Goal: Task Accomplishment & Management: Use online tool/utility

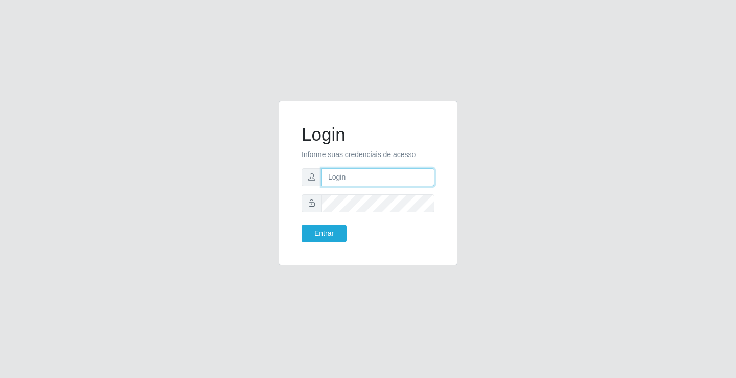
click at [387, 180] on input "text" at bounding box center [378, 177] width 113 height 18
click at [375, 178] on input "giovanny@ideal" at bounding box center [378, 177] width 113 height 18
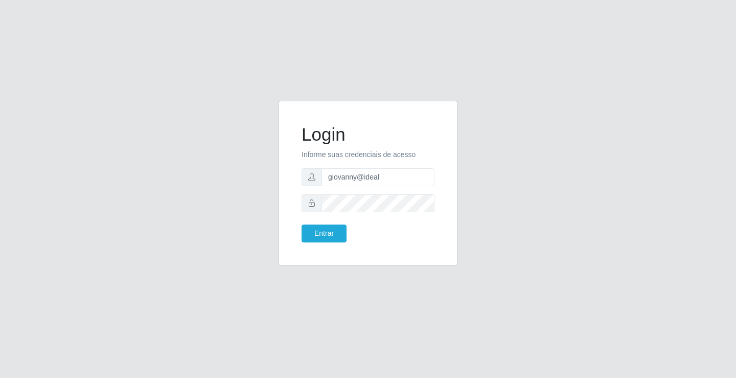
drag, startPoint x: 393, startPoint y: 193, endPoint x: 270, endPoint y: 65, distance: 177.2
click at [270, 65] on div "Login Informe suas credenciais de acesso giovanny@ideal Entrar" at bounding box center [368, 189] width 736 height 378
click at [387, 175] on input "giovanny@ideal" at bounding box center [378, 177] width 113 height 18
type input "g"
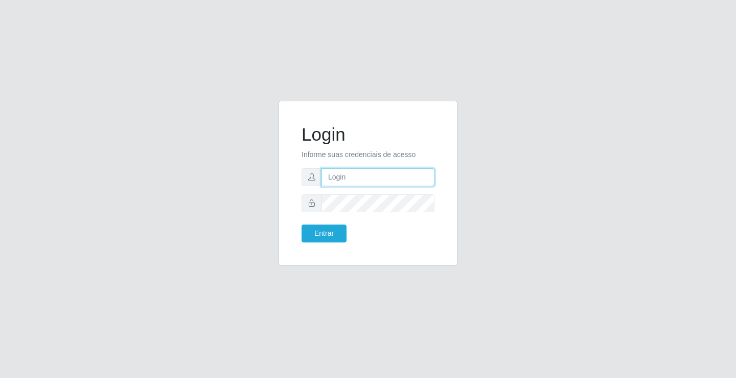
click at [387, 175] on input "text" at bounding box center [378, 177] width 113 height 18
click at [302, 224] on button "Entrar" at bounding box center [324, 233] width 45 height 18
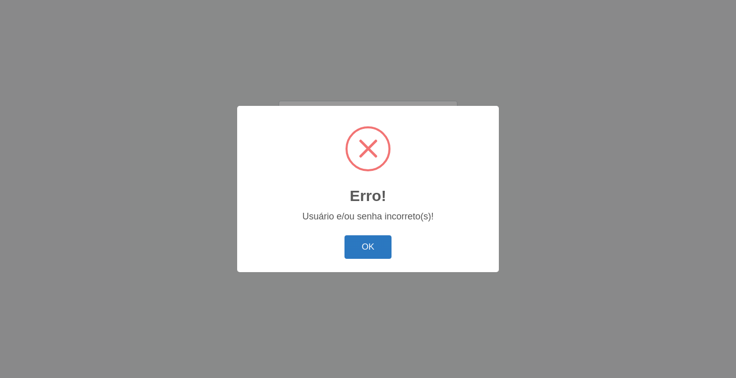
click at [377, 250] on button "OK" at bounding box center [369, 247] width 48 height 24
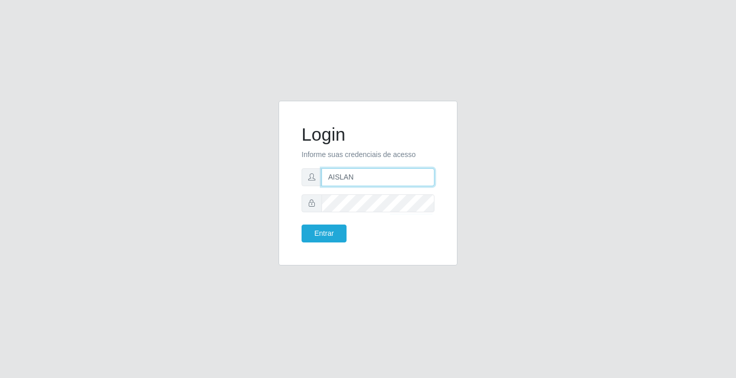
click at [375, 179] on input "AISLAN" at bounding box center [378, 177] width 113 height 18
click at [375, 178] on input "AISLAN" at bounding box center [378, 177] width 113 height 18
type input "aislan@ideal"
click at [302, 224] on button "Entrar" at bounding box center [324, 233] width 45 height 18
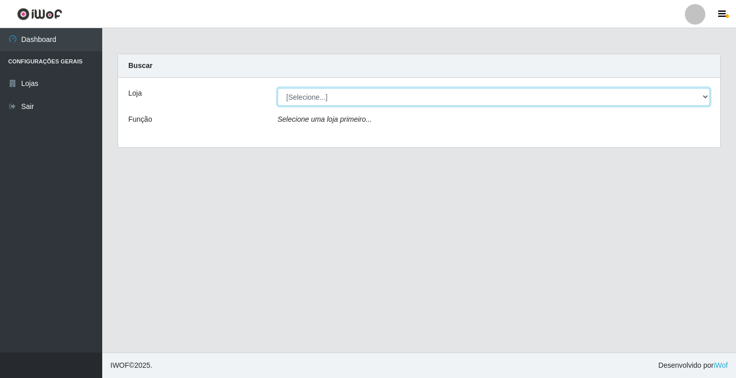
click at [696, 99] on select "[Selecione...] Ideal - Conceição" at bounding box center [494, 97] width 433 height 18
select select "231"
click at [278, 88] on select "[Selecione...] Ideal - Conceição" at bounding box center [494, 97] width 433 height 18
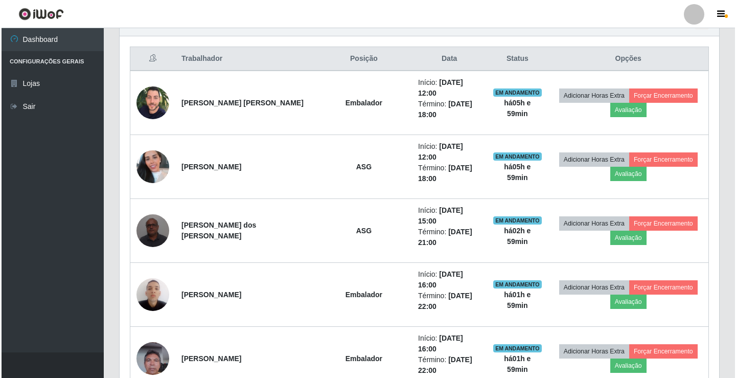
scroll to position [409, 0]
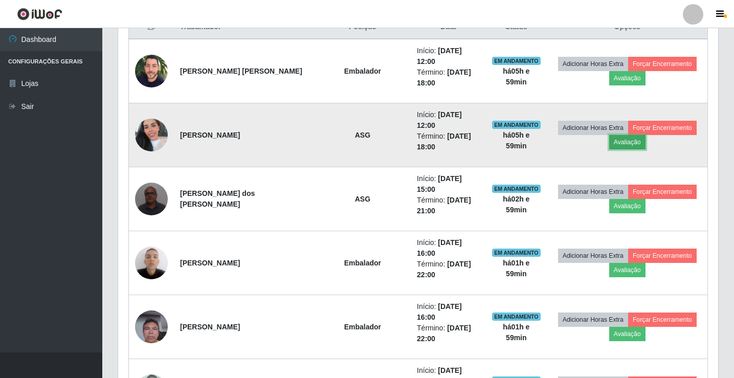
click at [633, 142] on button "Avaliação" at bounding box center [627, 142] width 36 height 14
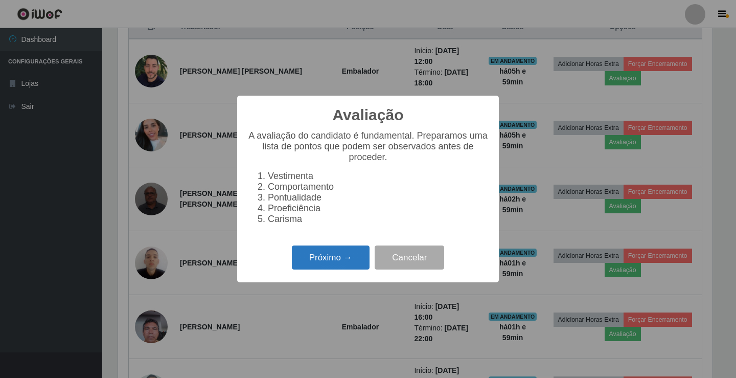
click at [343, 269] on button "Próximo →" at bounding box center [331, 257] width 78 height 24
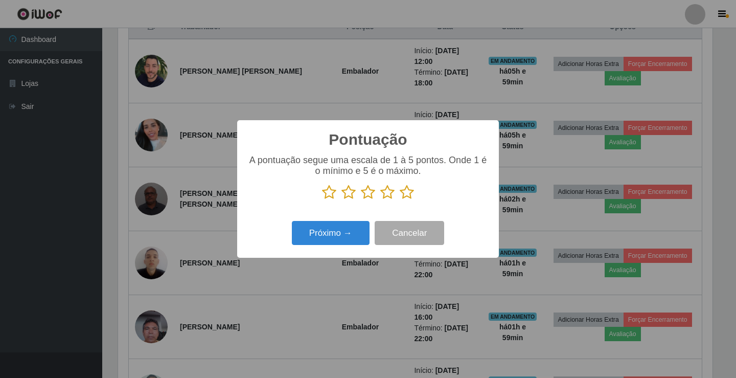
scroll to position [511148, 510766]
click at [408, 192] on icon at bounding box center [407, 192] width 14 height 15
click at [400, 200] on input "radio" at bounding box center [400, 200] width 0 height 0
click at [359, 232] on button "Próximo →" at bounding box center [331, 233] width 78 height 24
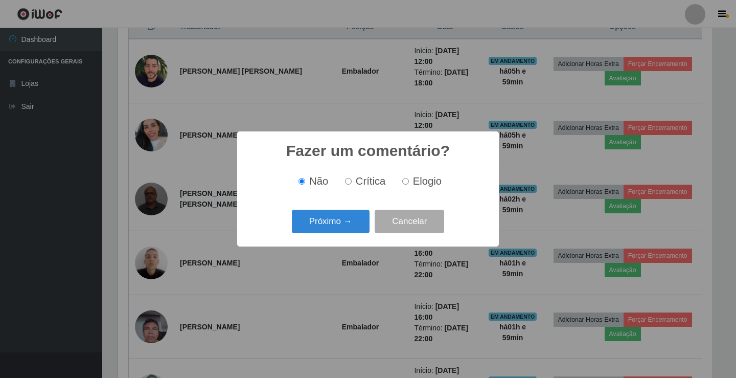
click at [407, 182] on input "Elogio" at bounding box center [405, 181] width 7 height 7
radio input "true"
click at [343, 215] on button "Próximo →" at bounding box center [331, 222] width 78 height 24
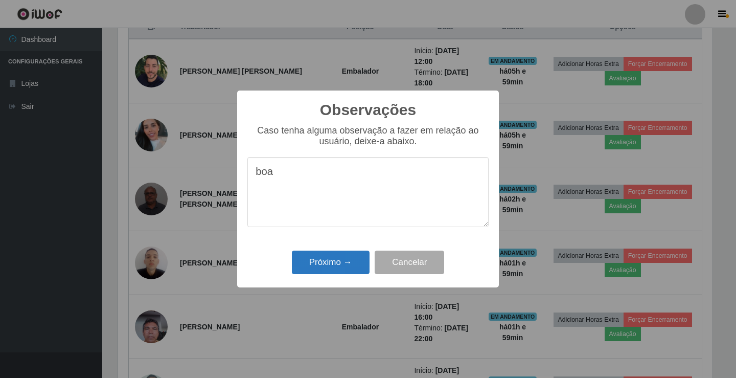
type textarea "boa"
click at [342, 261] on button "Próximo →" at bounding box center [331, 263] width 78 height 24
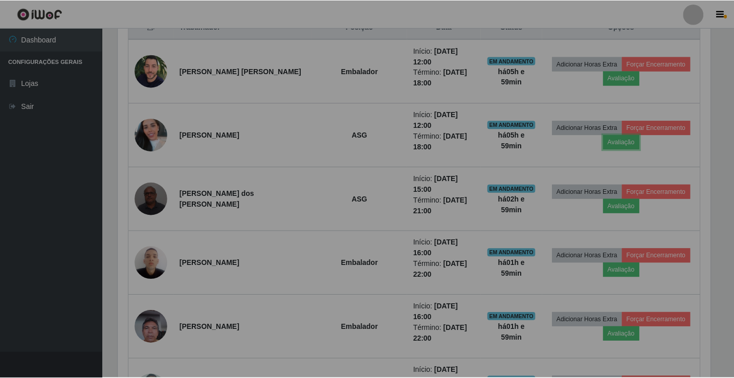
scroll to position [212, 600]
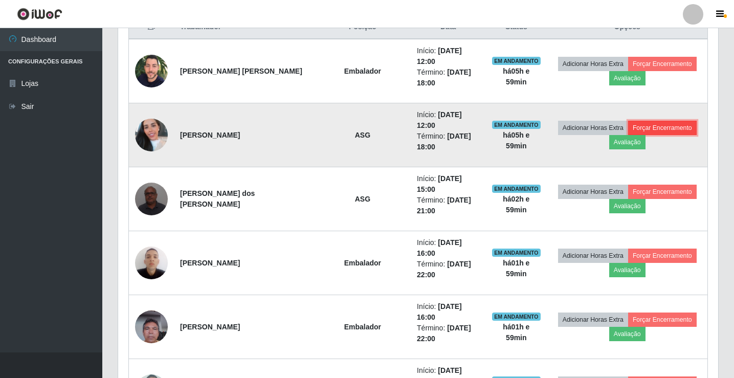
click at [687, 129] on button "Forçar Encerramento" at bounding box center [662, 128] width 69 height 14
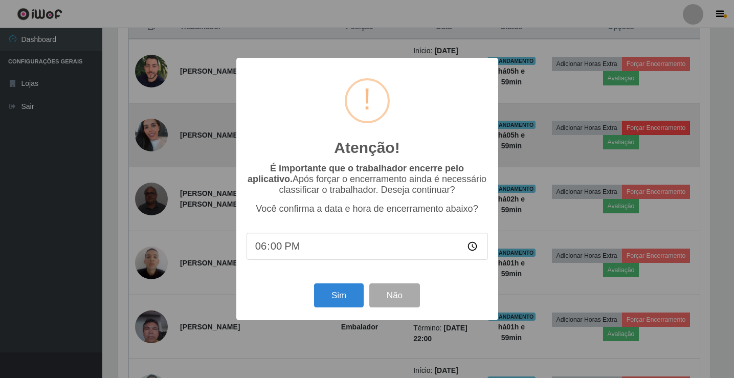
scroll to position [212, 595]
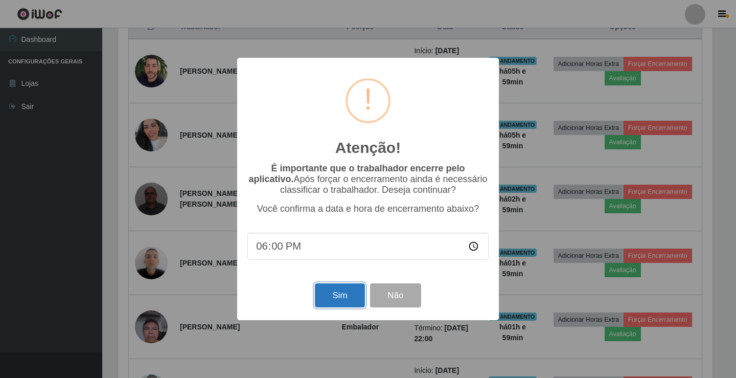
click at [333, 289] on button "Sim" at bounding box center [340, 295] width 50 height 24
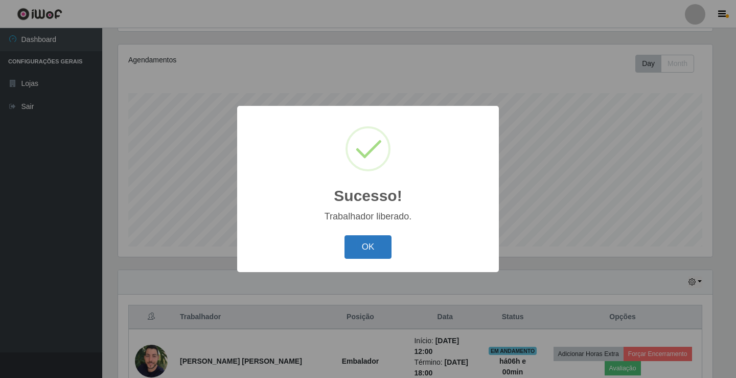
click at [368, 251] on button "OK" at bounding box center [369, 247] width 48 height 24
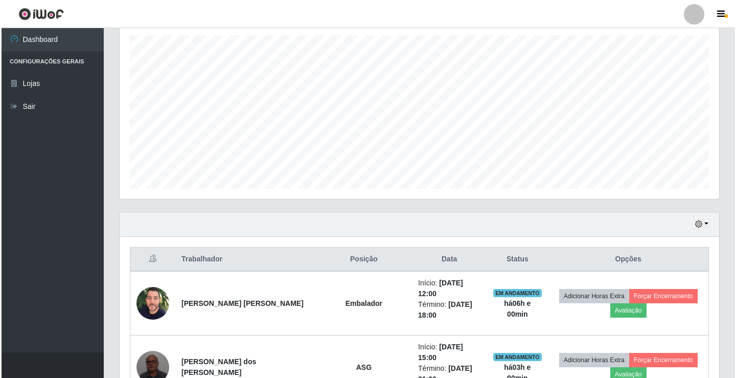
scroll to position [273, 0]
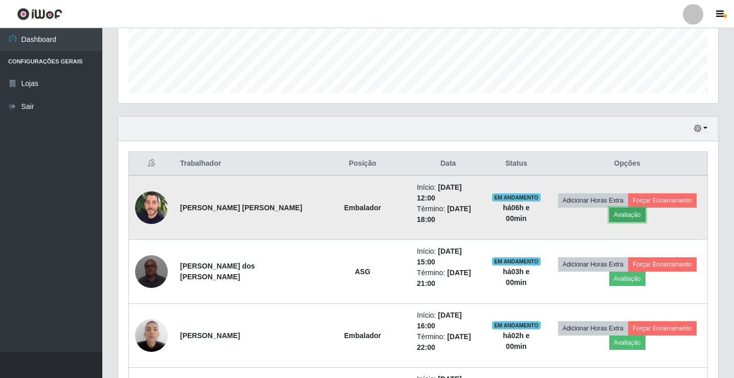
click at [622, 214] on button "Avaliação" at bounding box center [627, 215] width 36 height 14
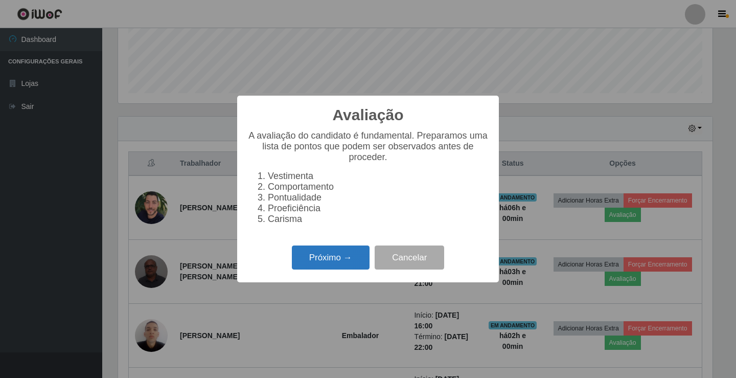
click at [353, 259] on button "Próximo →" at bounding box center [331, 257] width 78 height 24
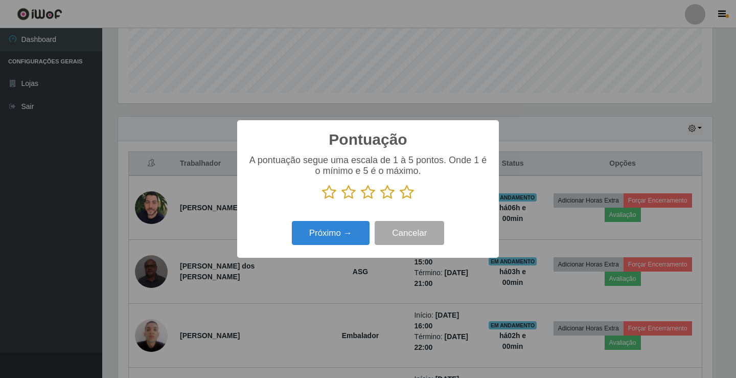
click at [407, 192] on icon at bounding box center [407, 192] width 14 height 15
click at [400, 200] on input "radio" at bounding box center [400, 200] width 0 height 0
click at [344, 231] on button "Próximo →" at bounding box center [331, 233] width 78 height 24
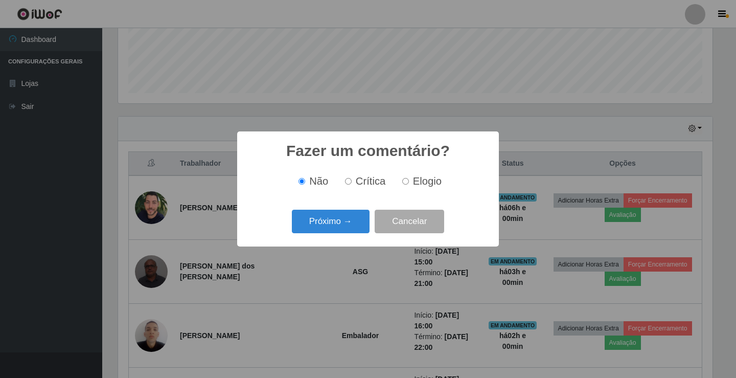
click at [407, 181] on input "Elogio" at bounding box center [405, 181] width 7 height 7
radio input "true"
click at [341, 224] on button "Próximo →" at bounding box center [331, 222] width 78 height 24
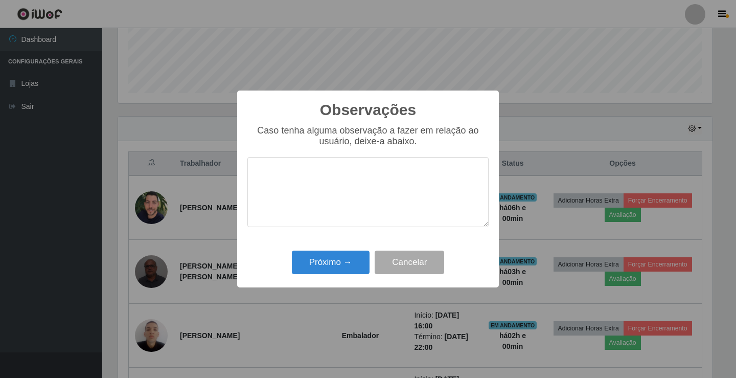
click at [347, 249] on div "Observações × Caso tenha alguma observação a fazer em relação ao usuário, deixe…" at bounding box center [368, 189] width 262 height 197
click at [356, 259] on button "Próximo →" at bounding box center [331, 263] width 78 height 24
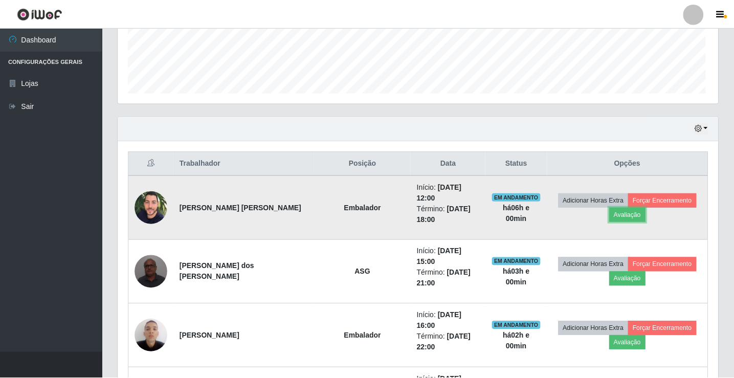
scroll to position [212, 600]
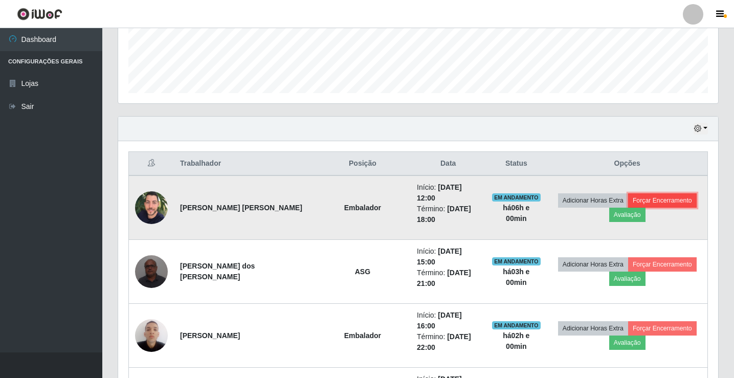
click at [684, 200] on button "Forçar Encerramento" at bounding box center [662, 200] width 69 height 14
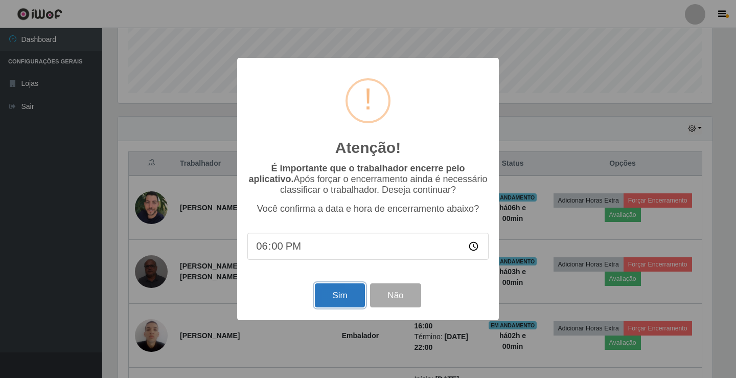
click at [345, 296] on button "Sim" at bounding box center [340, 295] width 50 height 24
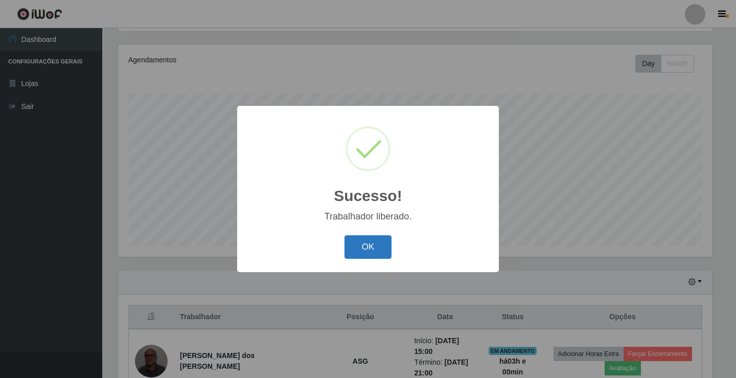
click at [367, 251] on button "OK" at bounding box center [369, 247] width 48 height 24
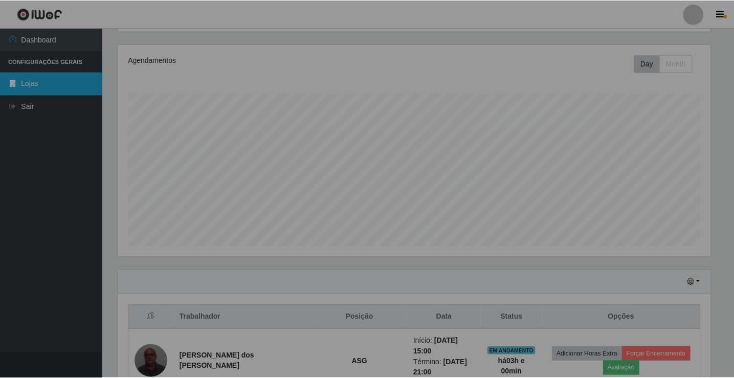
scroll to position [212, 600]
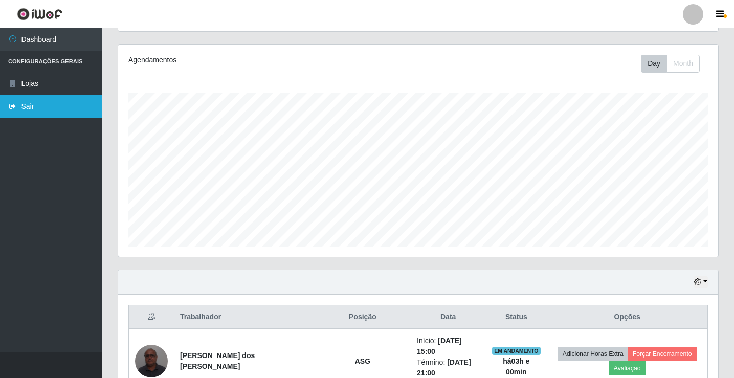
click at [30, 102] on link "Sair" at bounding box center [51, 106] width 102 height 23
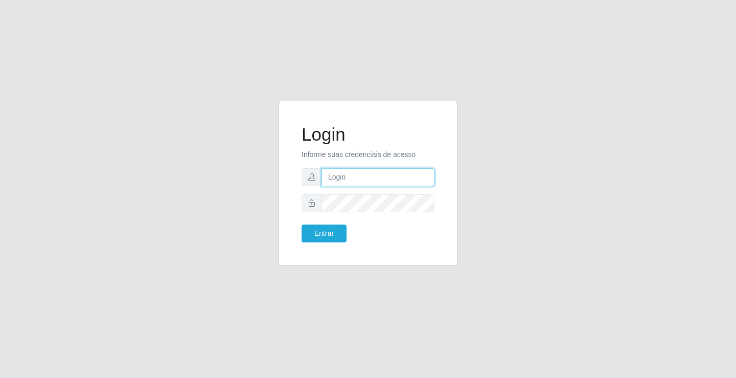
click at [379, 172] on input "text" at bounding box center [378, 177] width 113 height 18
type input "aislan@ideal"
click at [334, 237] on button "Entrar" at bounding box center [324, 233] width 45 height 18
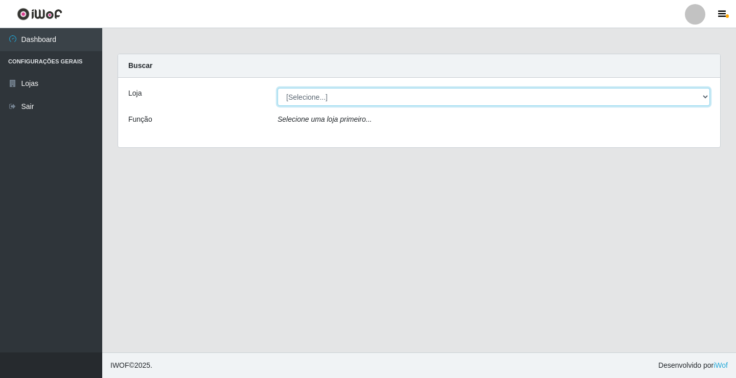
click at [472, 102] on select "[Selecione...] Ideal - Conceição" at bounding box center [494, 97] width 433 height 18
select select "231"
click at [278, 88] on select "[Selecione...] Ideal - Conceição" at bounding box center [494, 97] width 433 height 18
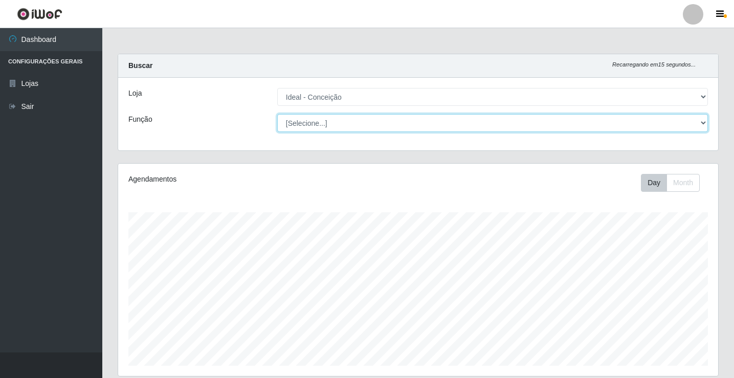
click at [569, 126] on select "[Selecione...] ASG ASG + ASG ++ Auxiliar de Estacionamento Auxiliar de Estacion…" at bounding box center [492, 123] width 431 height 18
select select "16"
click at [277, 114] on select "[Selecione...] ASG ASG + ASG ++ Auxiliar de Estacionamento Auxiliar de Estacion…" at bounding box center [492, 123] width 431 height 18
click at [672, 126] on select "[Selecione...] ASG ASG + ASG ++ Auxiliar de Estacionamento Auxiliar de Estacion…" at bounding box center [492, 123] width 431 height 18
click at [277, 114] on select "[Selecione...] ASG ASG + ASG ++ Auxiliar de Estacionamento Auxiliar de Estacion…" at bounding box center [492, 123] width 431 height 18
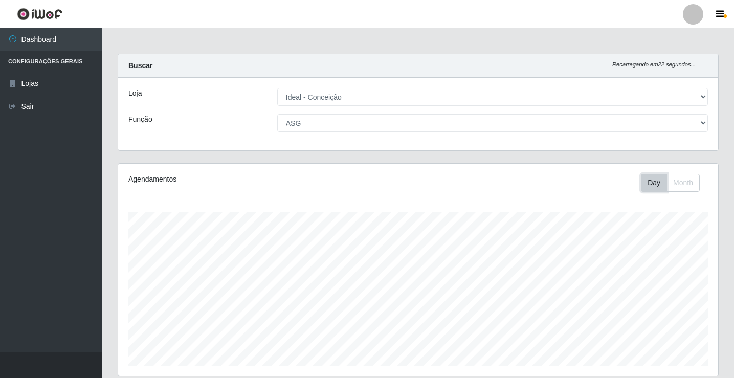
click at [655, 181] on button "Day" at bounding box center [654, 183] width 26 height 18
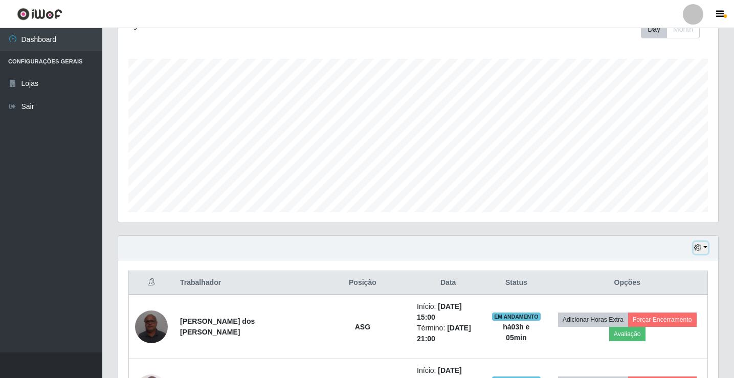
click at [706, 250] on button "button" at bounding box center [700, 248] width 14 height 12
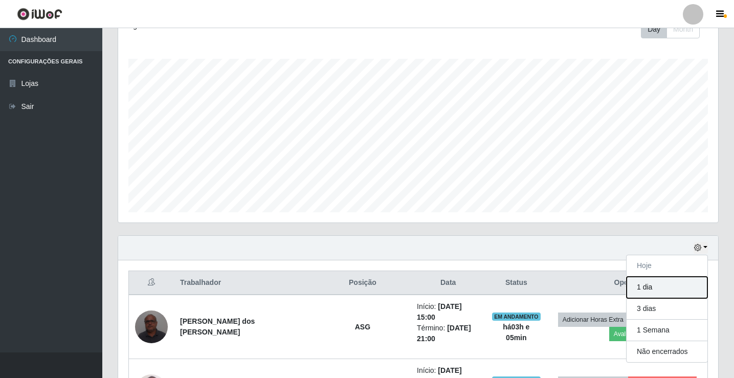
click at [654, 287] on button "1 dia" at bounding box center [666, 287] width 81 height 21
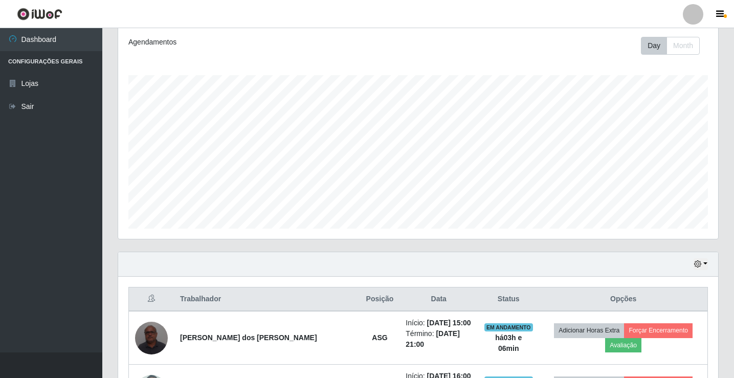
scroll to position [131, 0]
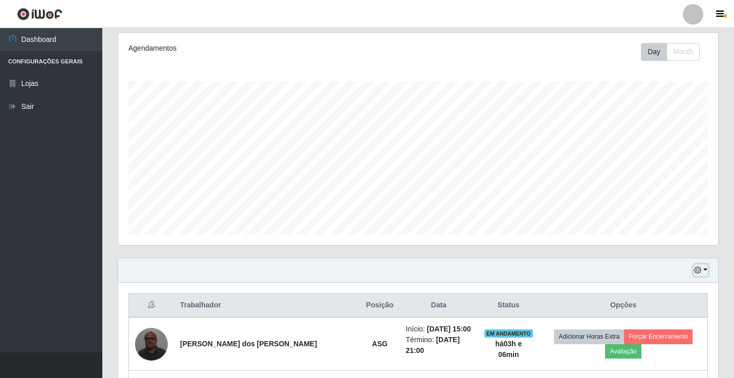
click at [702, 269] on button "button" at bounding box center [700, 270] width 14 height 12
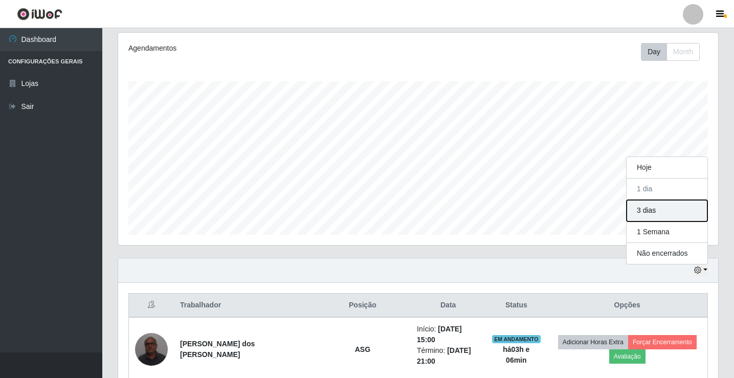
click at [660, 206] on button "3 dias" at bounding box center [666, 210] width 81 height 21
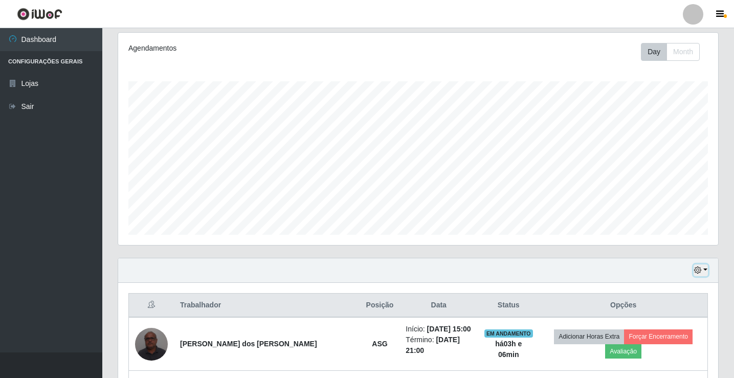
click at [700, 269] on icon "button" at bounding box center [697, 269] width 7 height 7
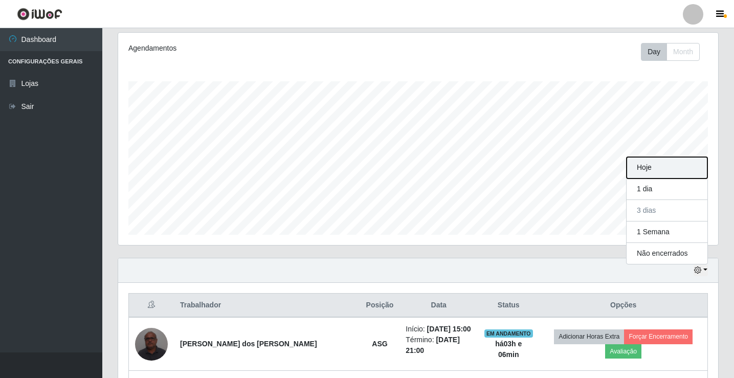
click at [659, 171] on button "Hoje" at bounding box center [666, 167] width 81 height 21
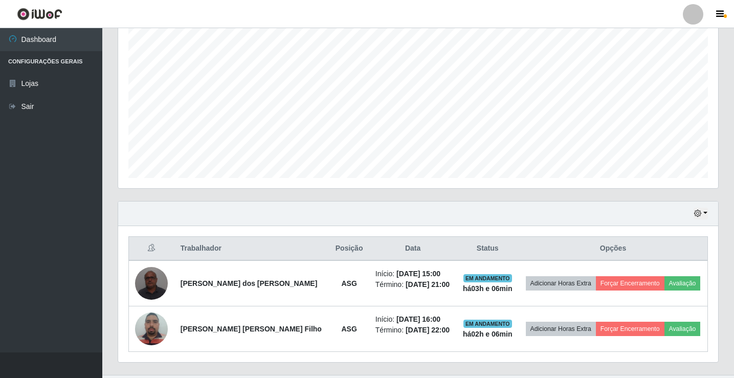
scroll to position [210, 0]
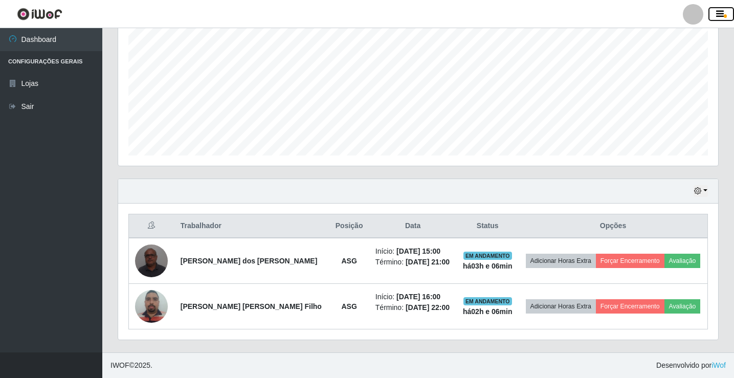
click at [717, 14] on icon "button" at bounding box center [720, 14] width 8 height 9
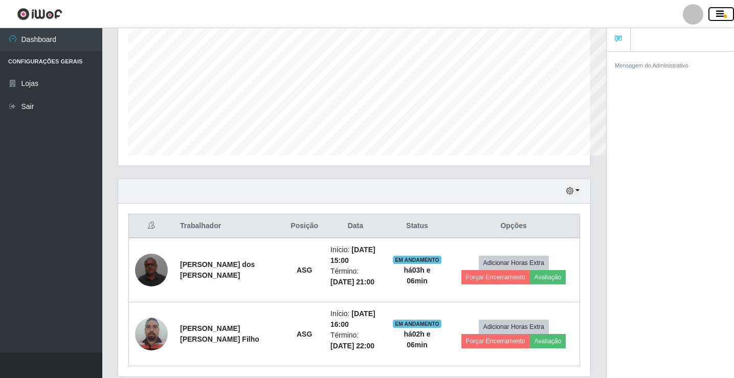
scroll to position [511148, 510888]
click at [717, 14] on icon "button" at bounding box center [720, 14] width 8 height 9
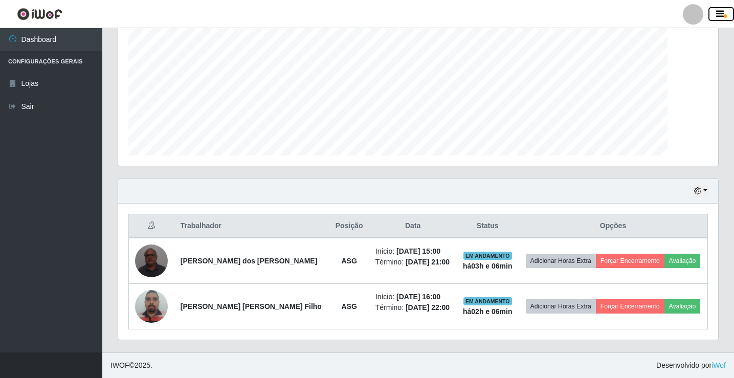
scroll to position [212, 600]
